Goal: Information Seeking & Learning: Learn about a topic

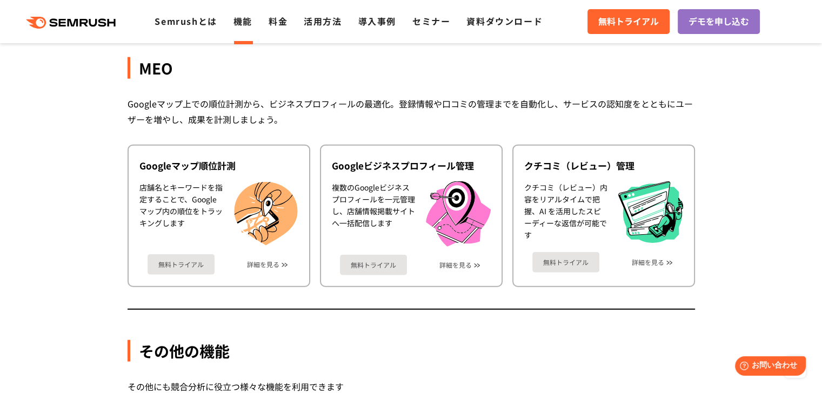
scroll to position [3062, 0]
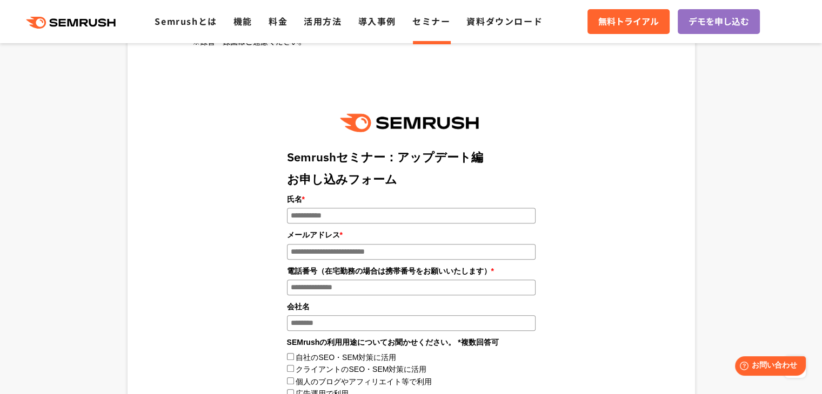
scroll to position [1170, 0]
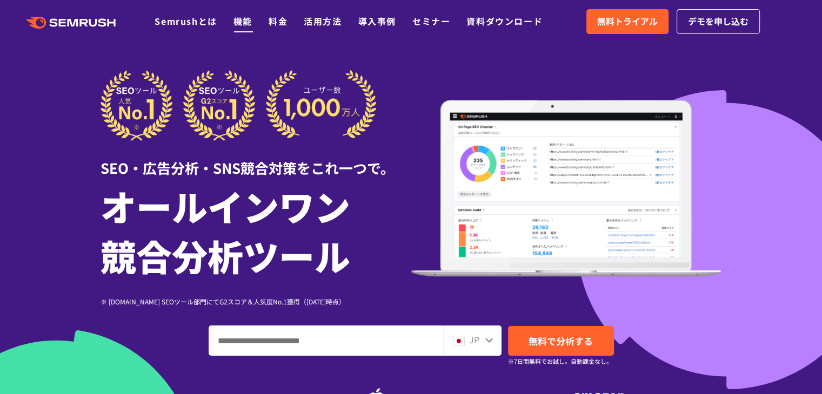
click at [239, 22] on link "機能" at bounding box center [242, 21] width 19 height 13
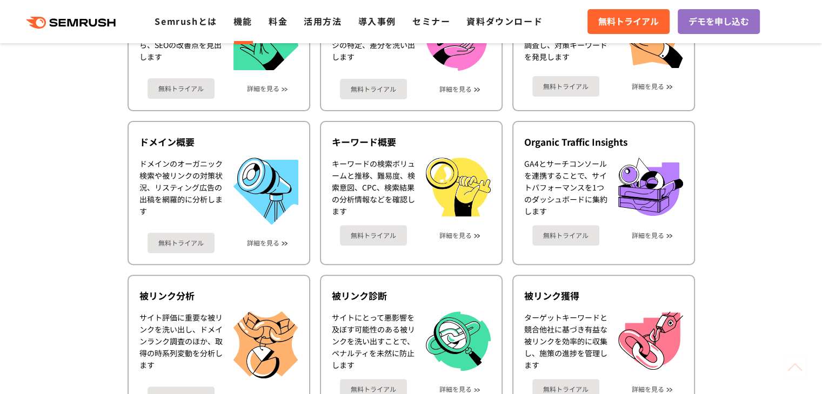
scroll to position [540, 0]
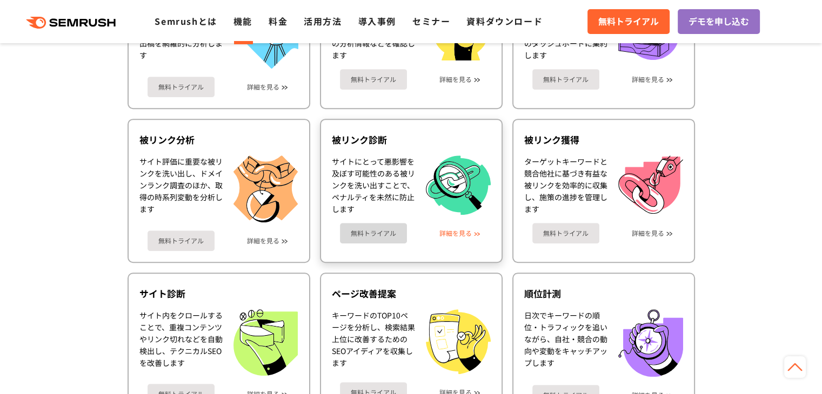
click at [448, 230] on link "詳細を見る" at bounding box center [455, 234] width 32 height 8
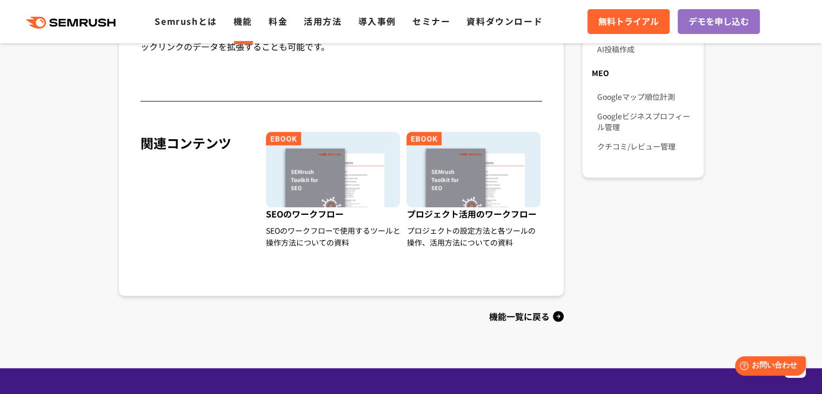
scroll to position [990, 0]
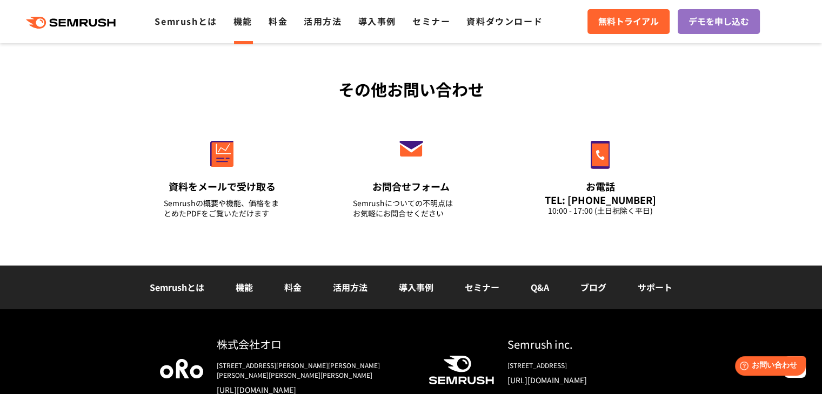
scroll to position [3692, 0]
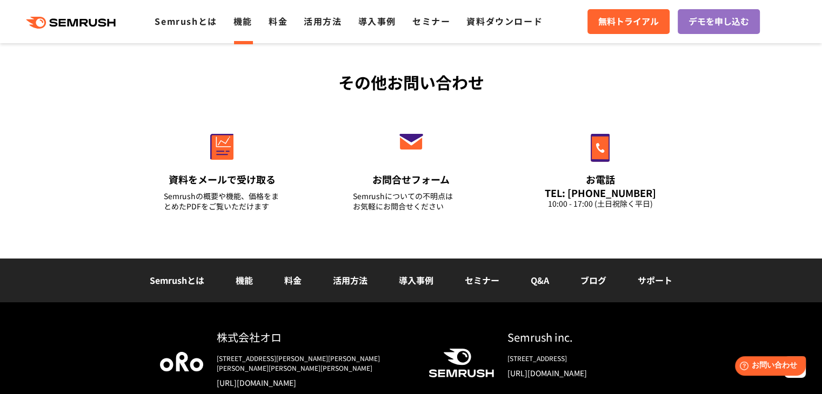
click at [602, 274] on link "ブログ" at bounding box center [593, 280] width 26 height 13
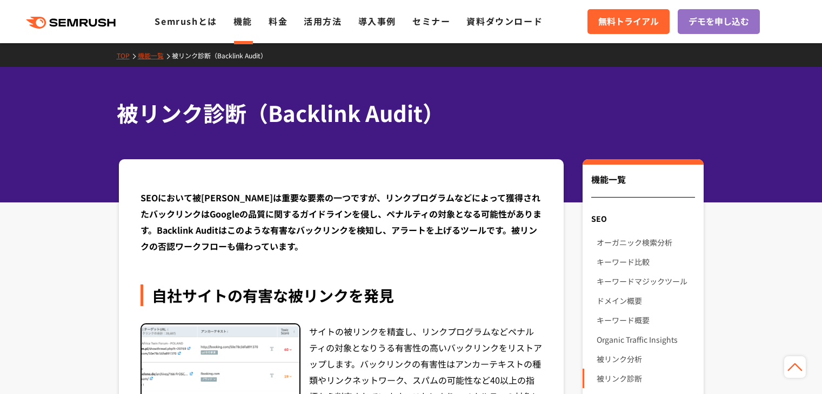
scroll to position [990, 0]
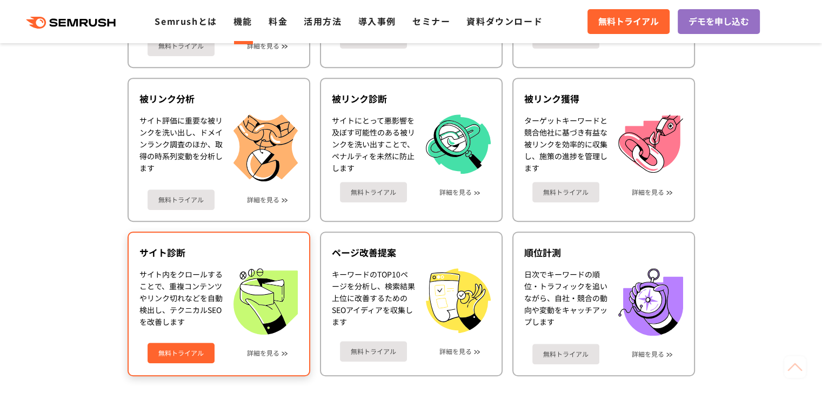
scroll to position [630, 0]
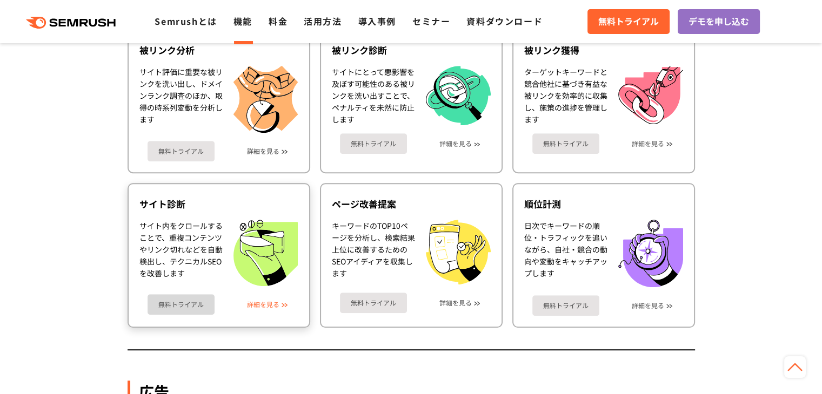
click at [272, 301] on link "詳細を見る" at bounding box center [263, 305] width 32 height 8
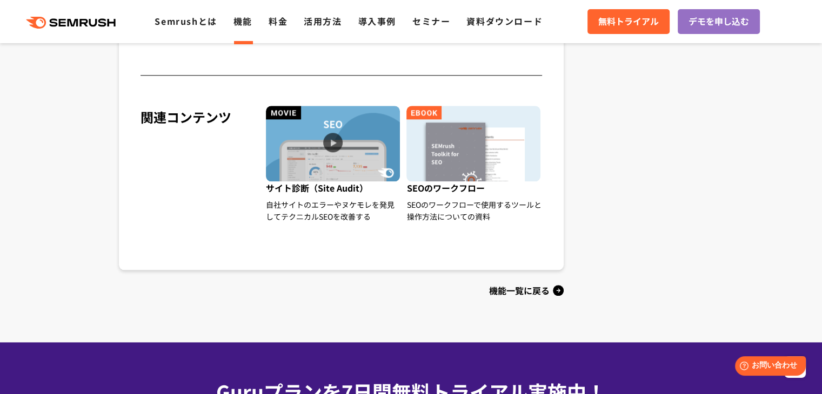
scroll to position [1170, 0]
